Goal: Understand process/instructions

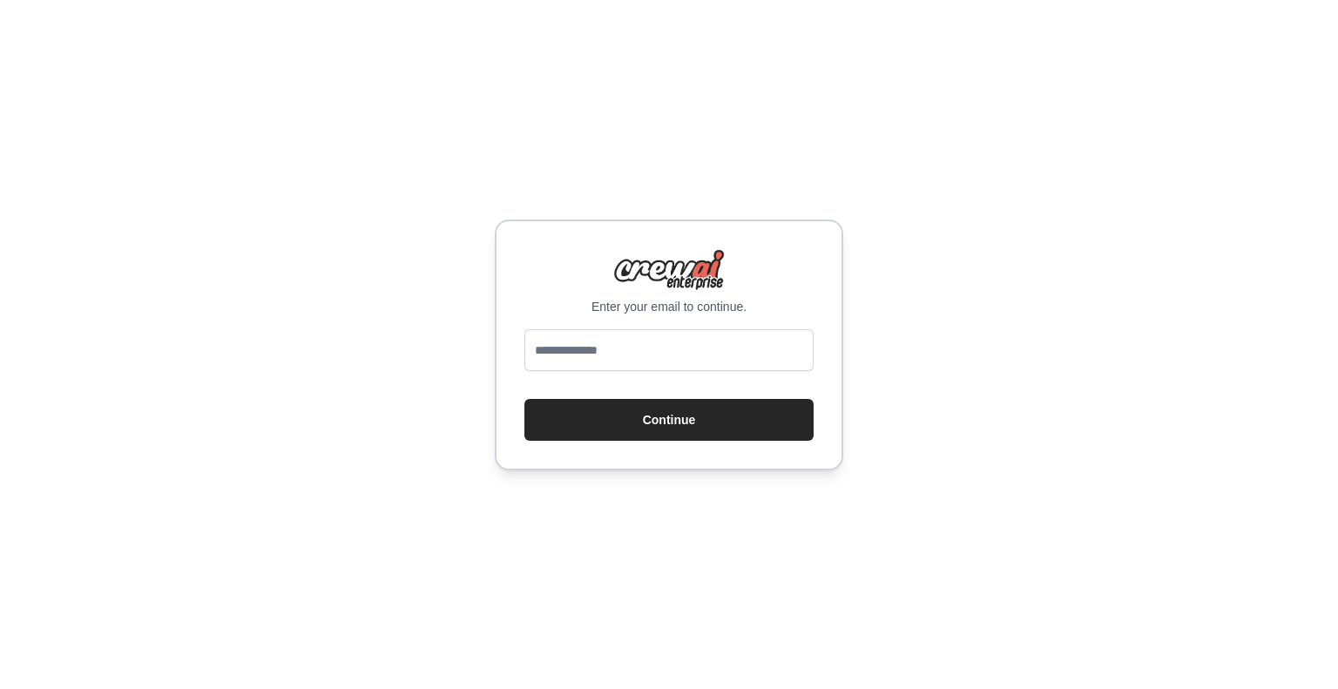
type input "**********"
click at [665, 435] on button "Continue" at bounding box center [668, 420] width 289 height 42
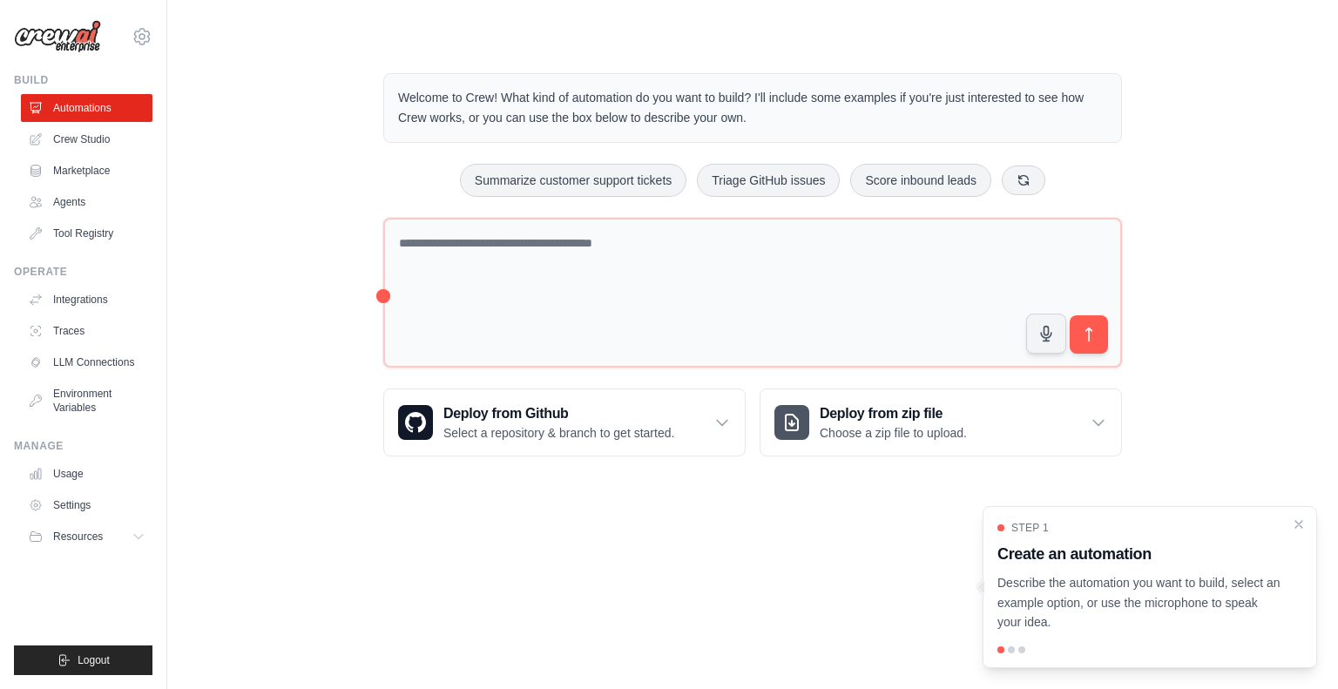
click at [1306, 525] on div "Step 1 Create an automation Describe the automation you want to build, select a…" at bounding box center [1149, 587] width 334 height 162
click at [1299, 522] on icon "Close walkthrough" at bounding box center [1299, 524] width 16 height 16
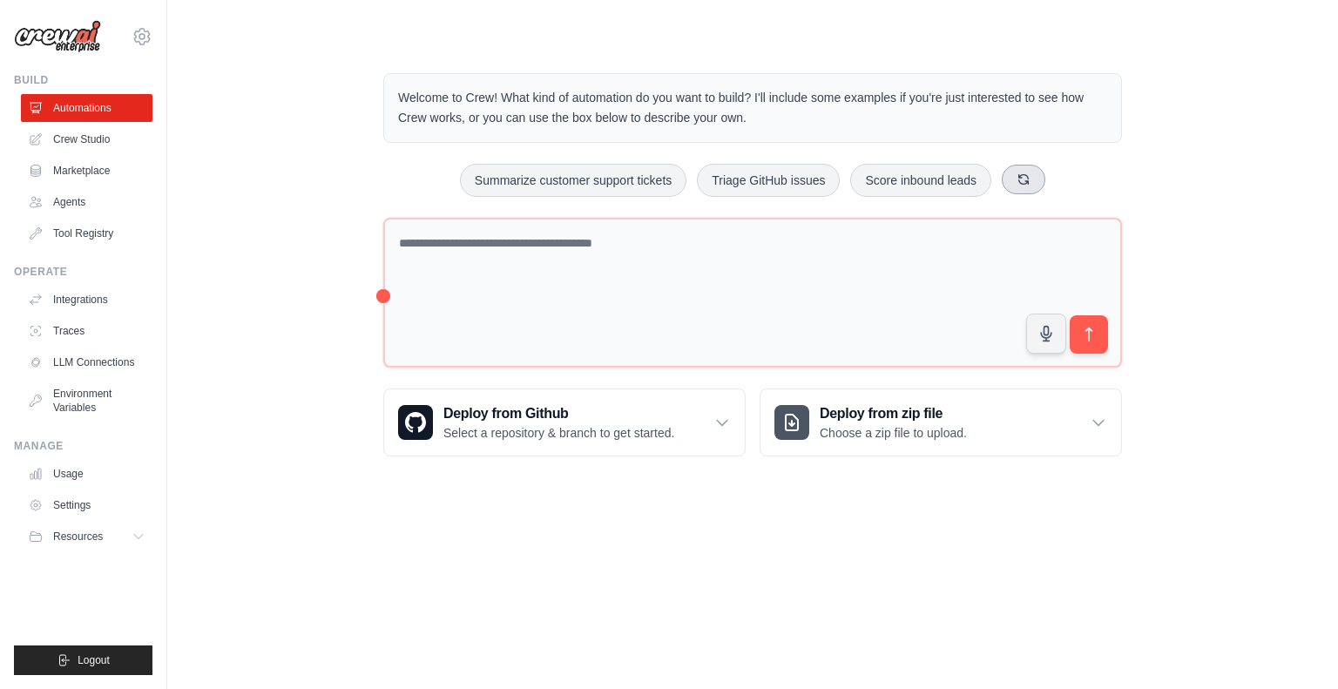
click at [1014, 177] on button at bounding box center [1024, 180] width 44 height 30
click at [1032, 166] on button at bounding box center [1045, 180] width 44 height 30
click at [1049, 178] on button at bounding box center [1065, 180] width 44 height 30
click at [1049, 178] on button at bounding box center [1033, 180] width 44 height 30
click at [1049, 178] on button at bounding box center [1038, 180] width 44 height 30
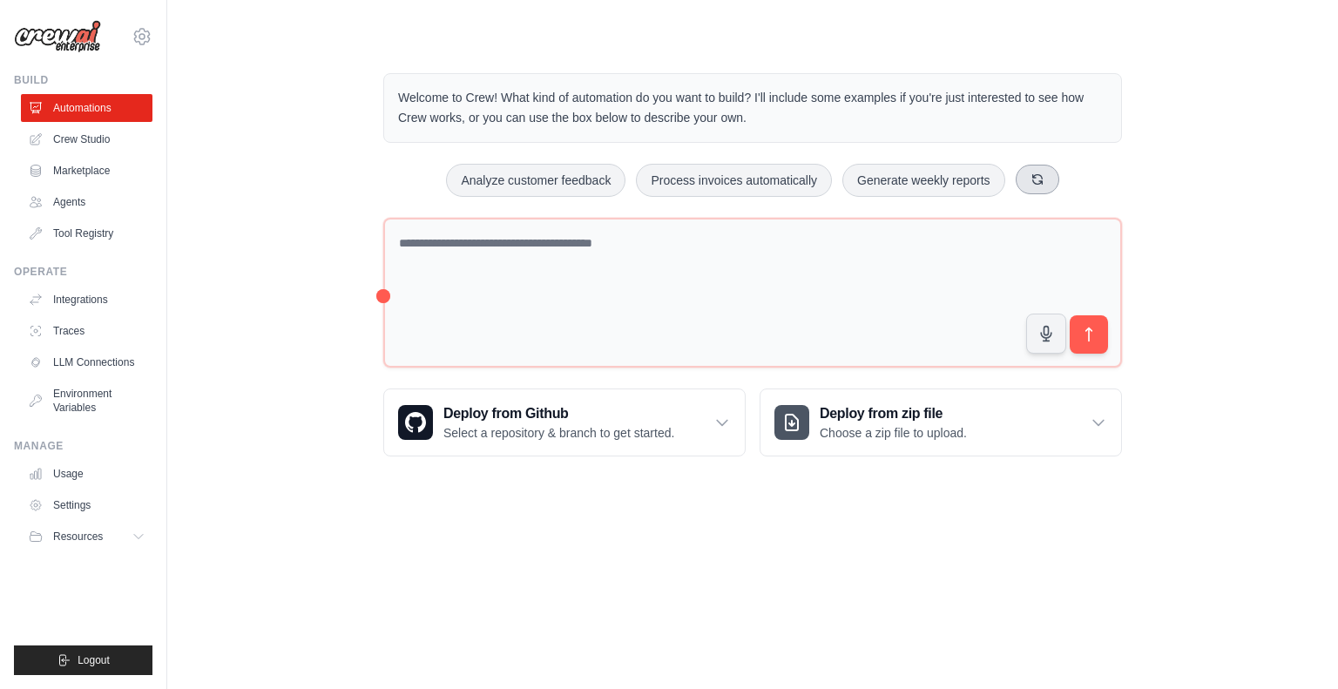
click at [1043, 180] on button at bounding box center [1038, 180] width 44 height 30
click at [1043, 180] on button at bounding box center [1052, 180] width 44 height 30
click at [1043, 180] on button at bounding box center [1033, 180] width 44 height 30
click at [1031, 170] on button at bounding box center [1025, 180] width 44 height 30
click at [1084, 176] on button at bounding box center [1073, 180] width 44 height 30
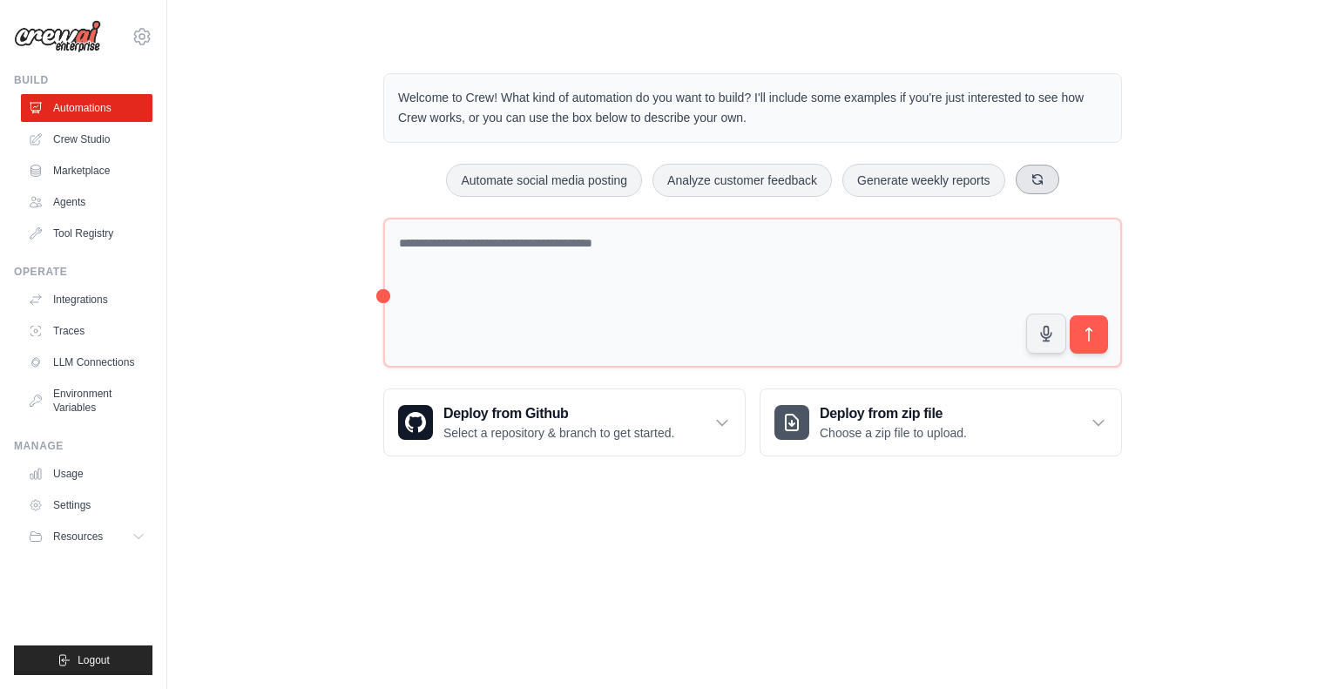
click at [1045, 170] on button at bounding box center [1038, 180] width 44 height 30
click at [1056, 176] on icon at bounding box center [1054, 179] width 14 height 14
click at [1043, 180] on icon at bounding box center [1044, 179] width 14 height 14
click at [1051, 171] on button at bounding box center [1033, 180] width 44 height 30
click at [1037, 174] on icon at bounding box center [1041, 179] width 10 height 10
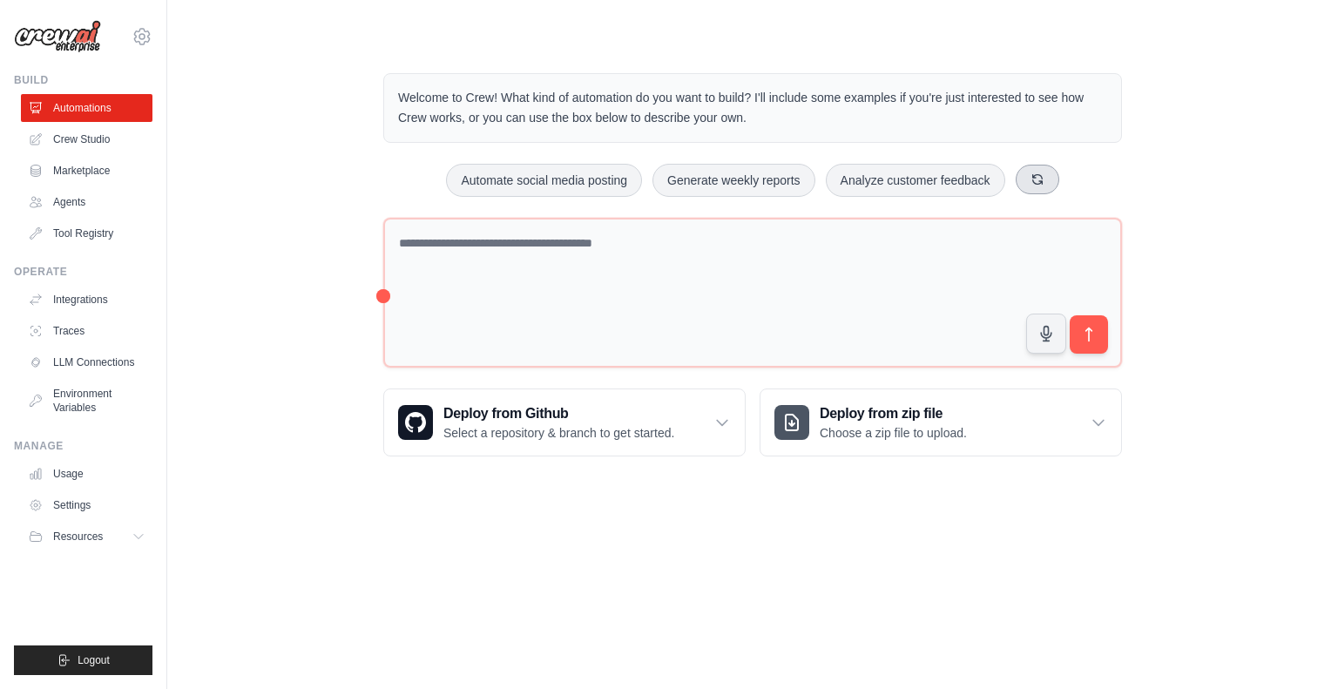
click at [1043, 179] on icon at bounding box center [1037, 179] width 14 height 14
click at [1030, 180] on icon at bounding box center [1025, 179] width 14 height 14
click at [1052, 169] on button at bounding box center [1052, 180] width 44 height 30
click at [1052, 169] on button at bounding box center [1057, 180] width 44 height 30
click at [1052, 169] on button at bounding box center [1065, 180] width 44 height 30
